Goal: Information Seeking & Learning: Compare options

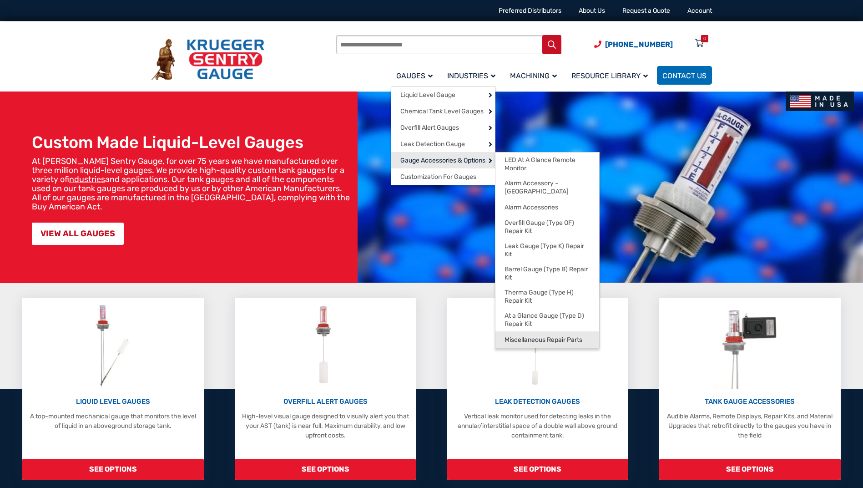
click at [554, 336] on span "Miscellaneous Repair Parts" at bounding box center [543, 340] width 78 height 8
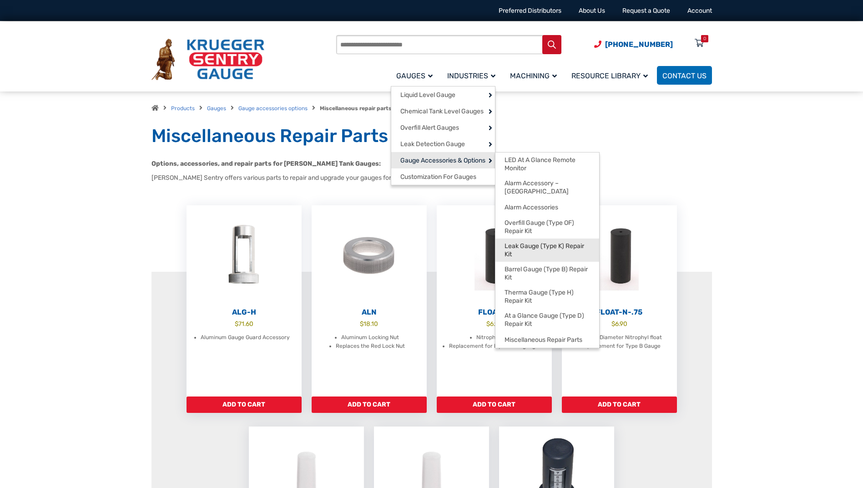
click at [551, 242] on span "Leak Gauge (Type K) Repair Kit" at bounding box center [547, 250] width 86 height 16
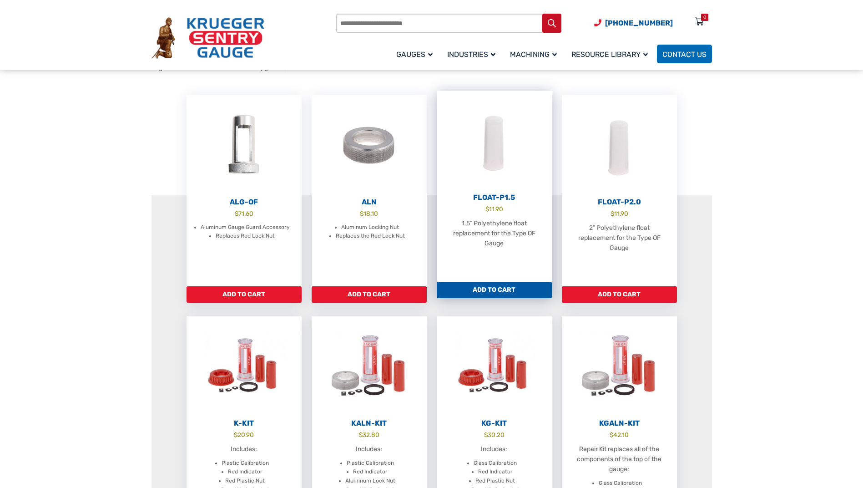
scroll to position [91, 0]
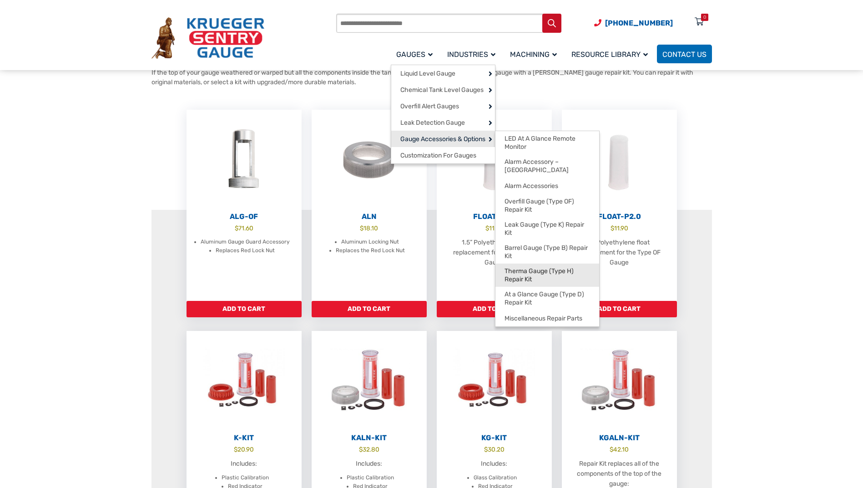
click at [527, 267] on span "Therma Gauge (Type H) Repair Kit" at bounding box center [547, 275] width 86 height 16
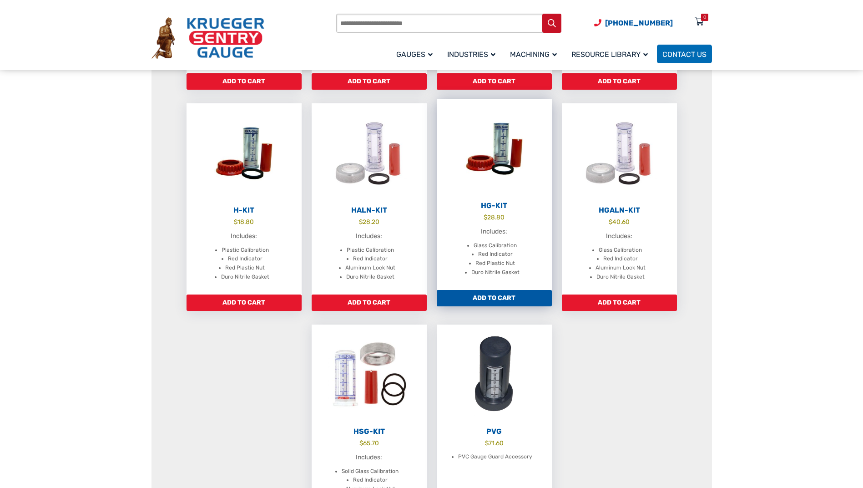
scroll to position [364, 0]
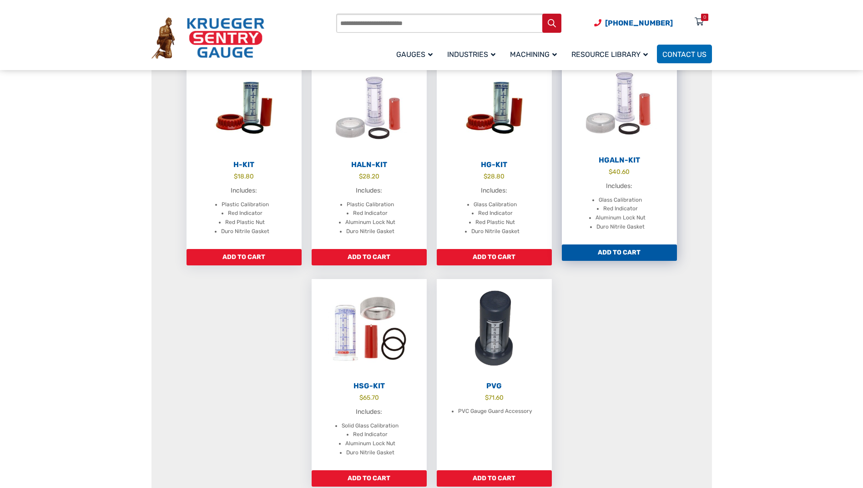
click at [632, 160] on h2 "HGALN-Kit" at bounding box center [619, 160] width 115 height 9
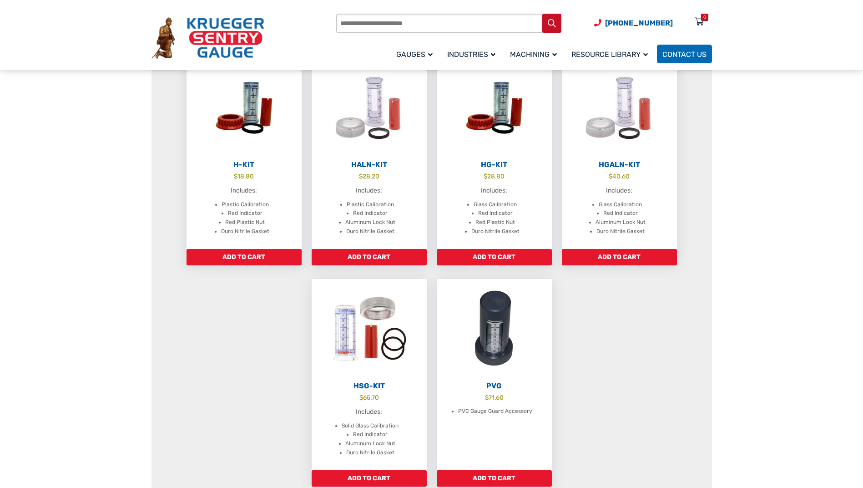
scroll to position [364, 0]
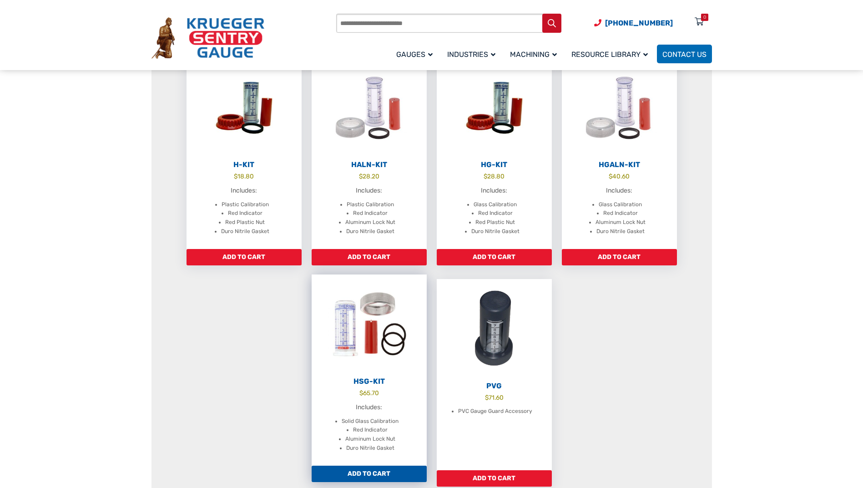
click at [366, 378] on h2 "HSG-Kit" at bounding box center [369, 381] width 115 height 9
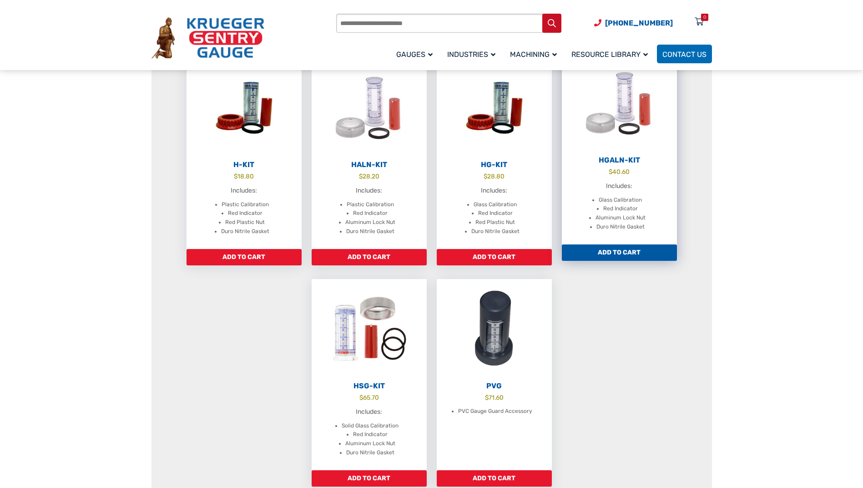
scroll to position [364, 0]
click at [620, 156] on h2 "HGALN-Kit" at bounding box center [619, 160] width 115 height 9
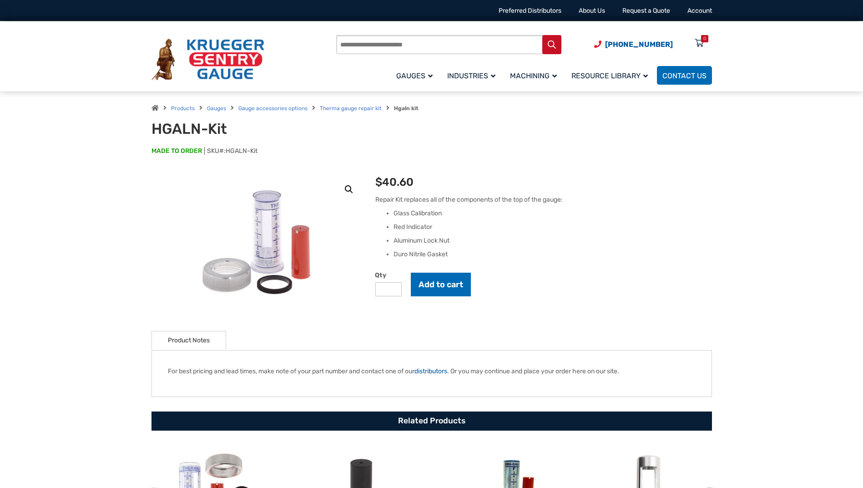
drag, startPoint x: 652, startPoint y: 285, endPoint x: 694, endPoint y: 266, distance: 46.0
click at [694, 266] on div "HGALN-Kit $ 40.60 Repair Kit replaces all of the components of the top of the g…" at bounding box center [543, 245] width 336 height 142
